Goal: Transaction & Acquisition: Subscribe to service/newsletter

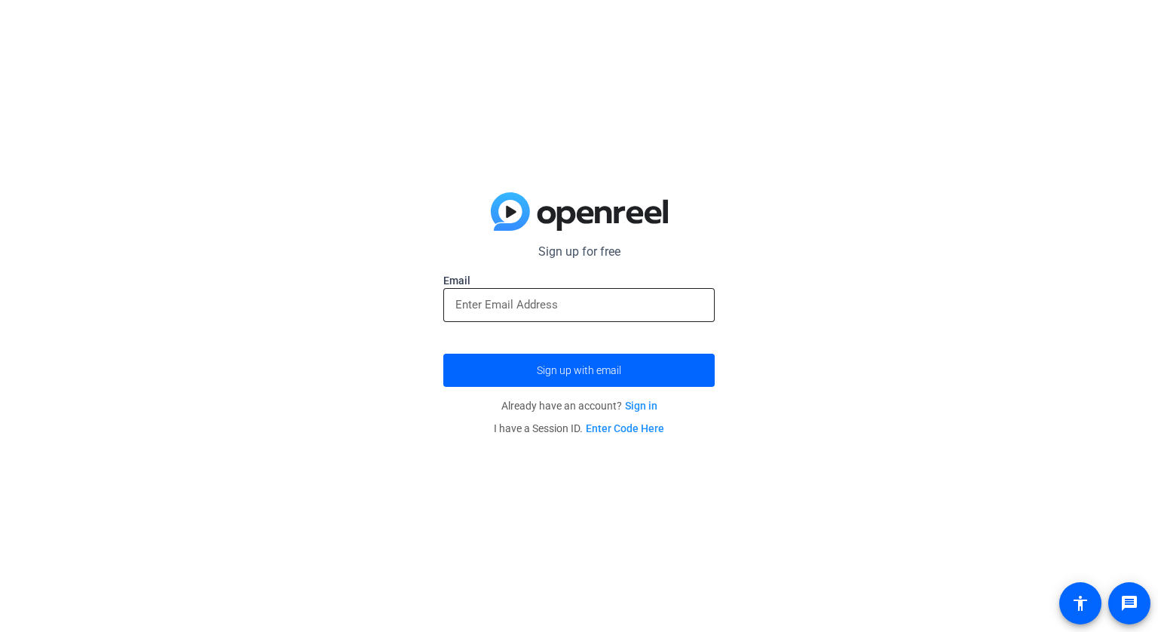
click at [497, 294] on div at bounding box center [579, 305] width 247 height 34
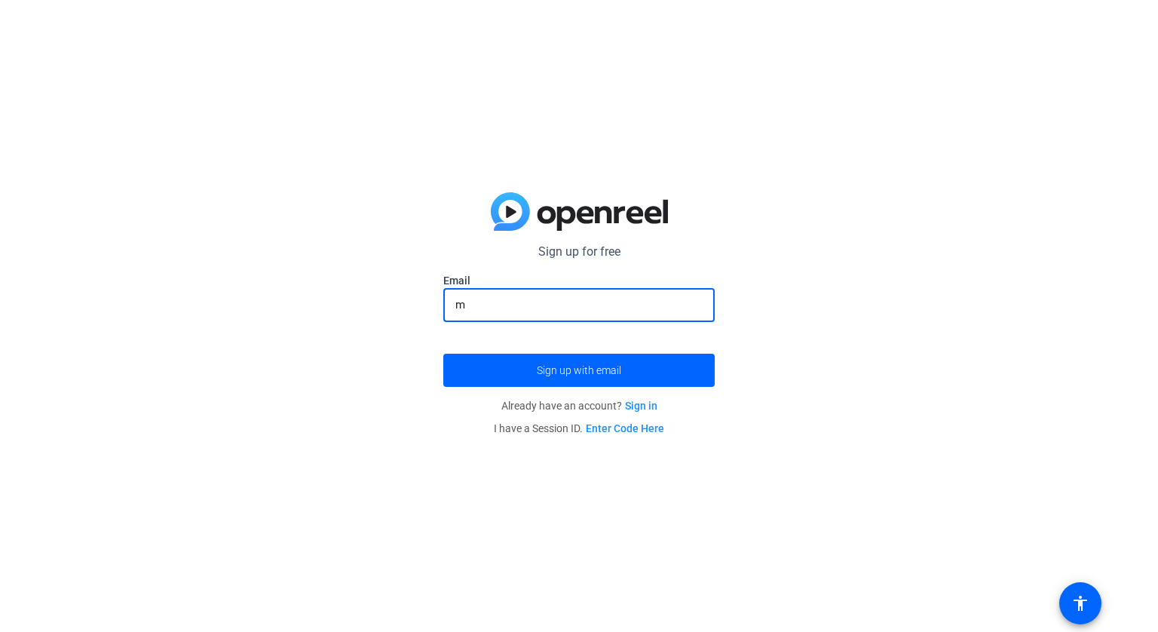
type input "[EMAIL_ADDRESS][DOMAIN_NAME]"
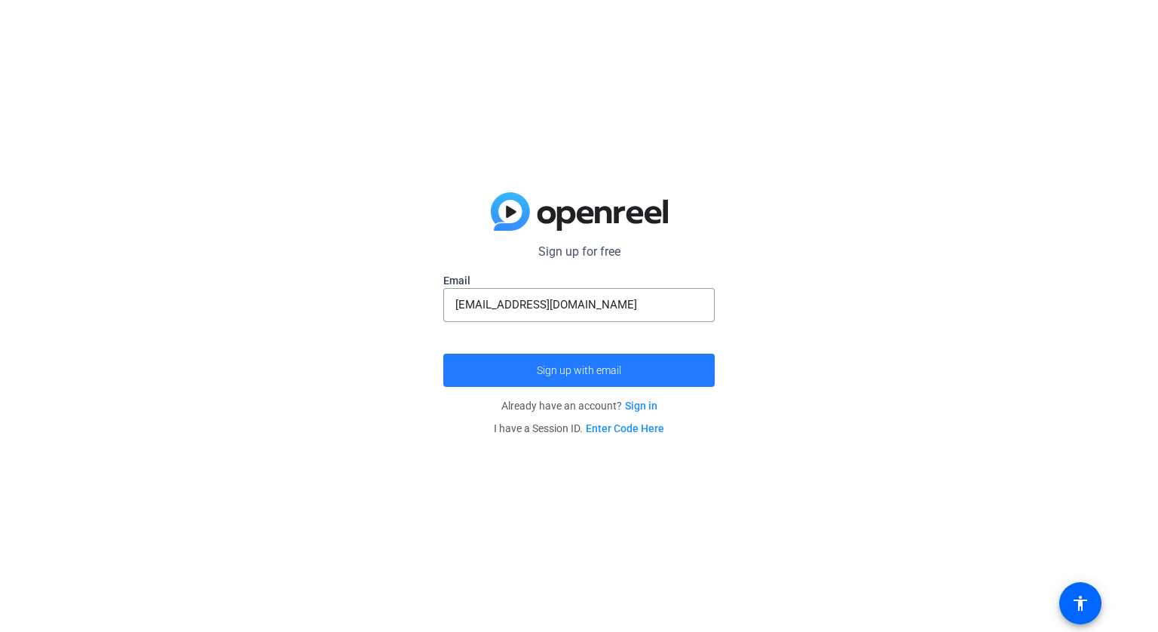
click at [603, 370] on span "Sign up with email" at bounding box center [579, 370] width 84 height 0
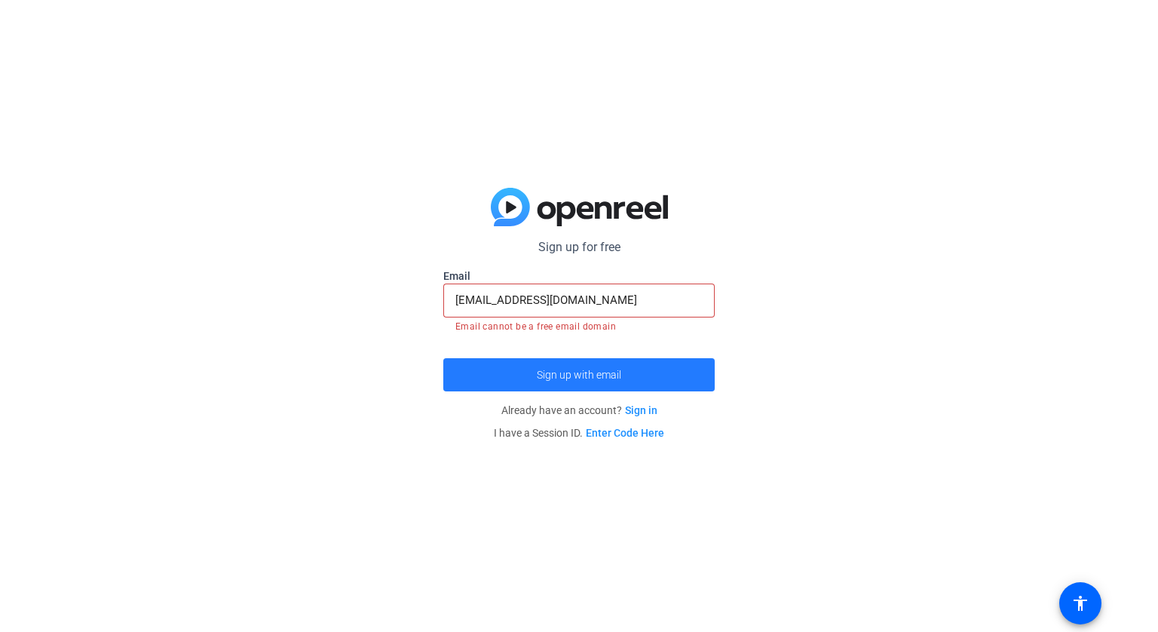
click at [612, 375] on span "Sign up with email" at bounding box center [579, 375] width 84 height 0
click at [609, 375] on span "Sign up with email" at bounding box center [579, 375] width 84 height 0
click at [652, 379] on span "submit" at bounding box center [578, 375] width 271 height 36
click at [658, 384] on span "submit" at bounding box center [578, 375] width 271 height 36
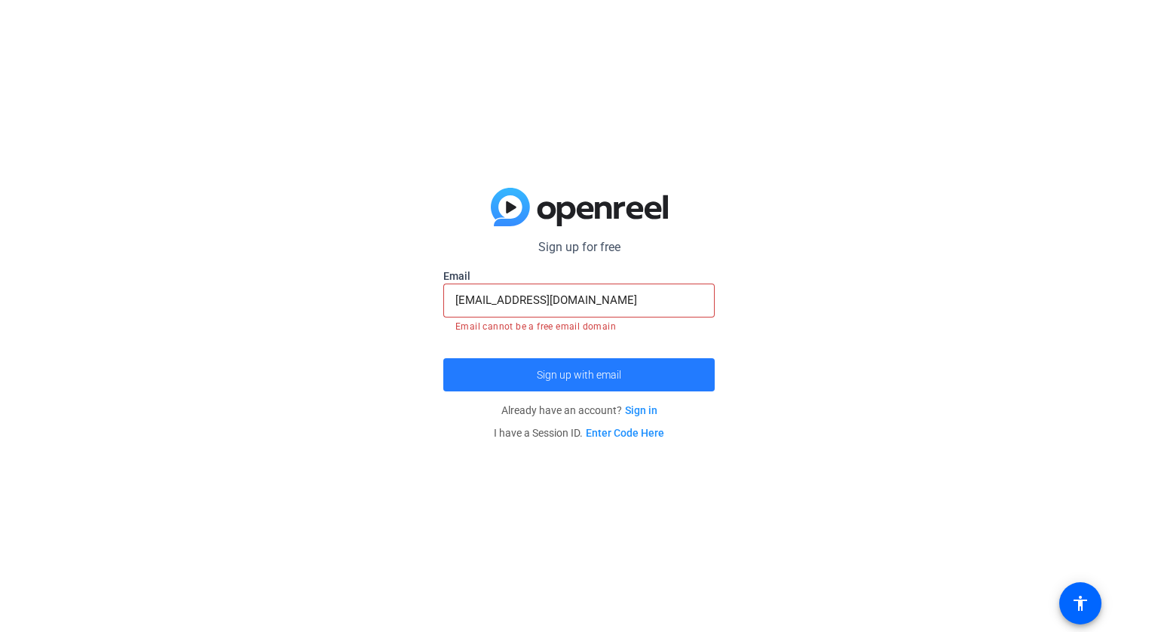
click at [658, 384] on span "submit" at bounding box center [578, 375] width 271 height 36
click at [652, 430] on link "Enter Code Here" at bounding box center [625, 433] width 78 height 12
